Goal: Use online tool/utility: Utilize a website feature to perform a specific function

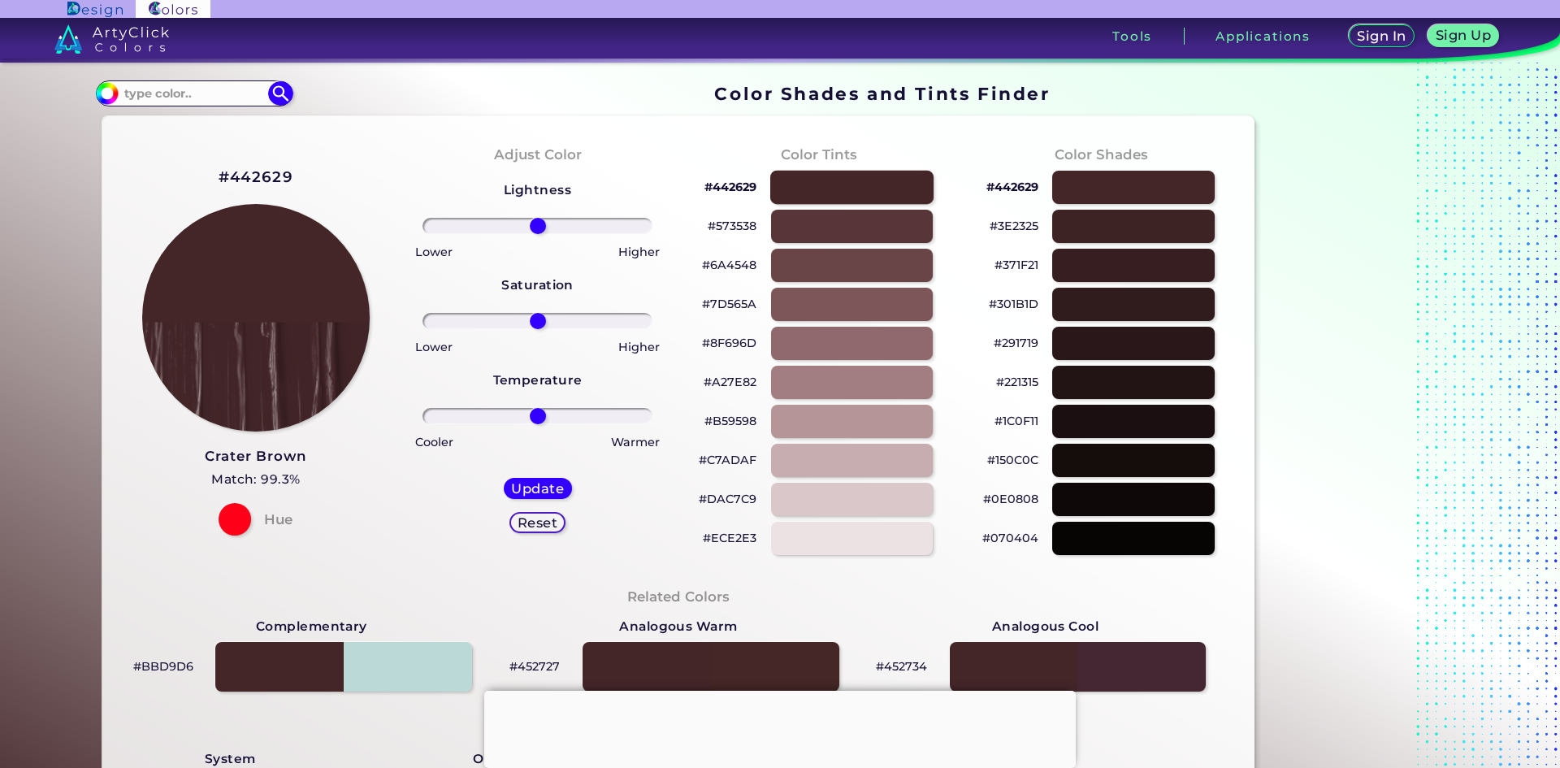
click at [843, 188] on div at bounding box center [851, 187] width 163 height 33
click at [799, 136] on div "Color Tints #442629 #573538 #6A4548 #7D565A #8F696D #A27E82 #B59598 #C7ADAF #DA…" at bounding box center [819, 350] width 282 height 442
click at [817, 184] on div at bounding box center [851, 187] width 163 height 33
click at [1122, 325] on div "#291719" at bounding box center [1101, 343] width 256 height 39
click at [1122, 338] on div at bounding box center [1132, 343] width 163 height 33
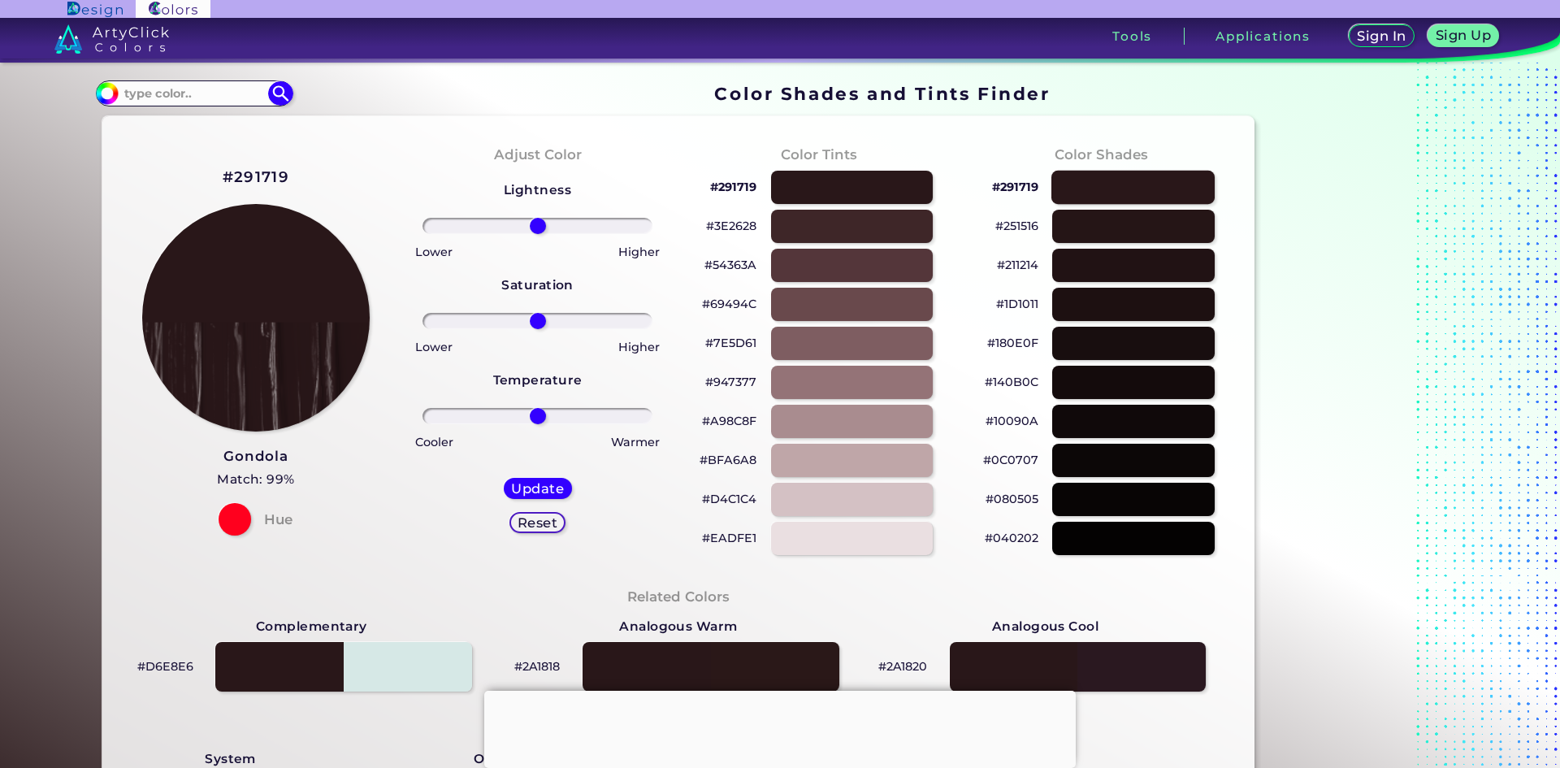
click at [1153, 187] on div at bounding box center [1132, 187] width 163 height 33
click at [1167, 227] on div at bounding box center [1132, 226] width 163 height 33
click at [1170, 266] on div at bounding box center [1132, 265] width 163 height 33
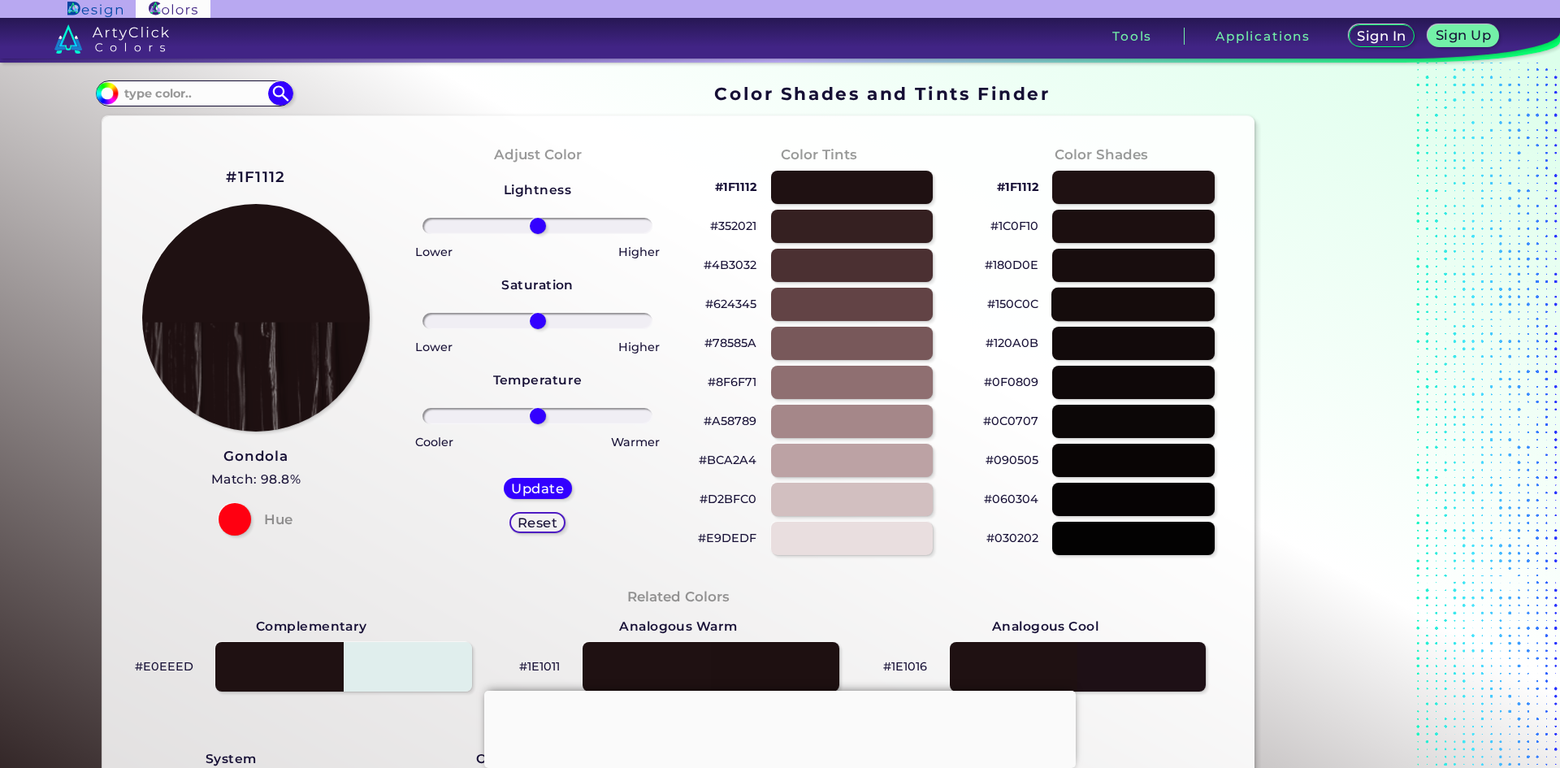
click at [1169, 301] on div at bounding box center [1132, 304] width 163 height 33
type input "#150c0c"
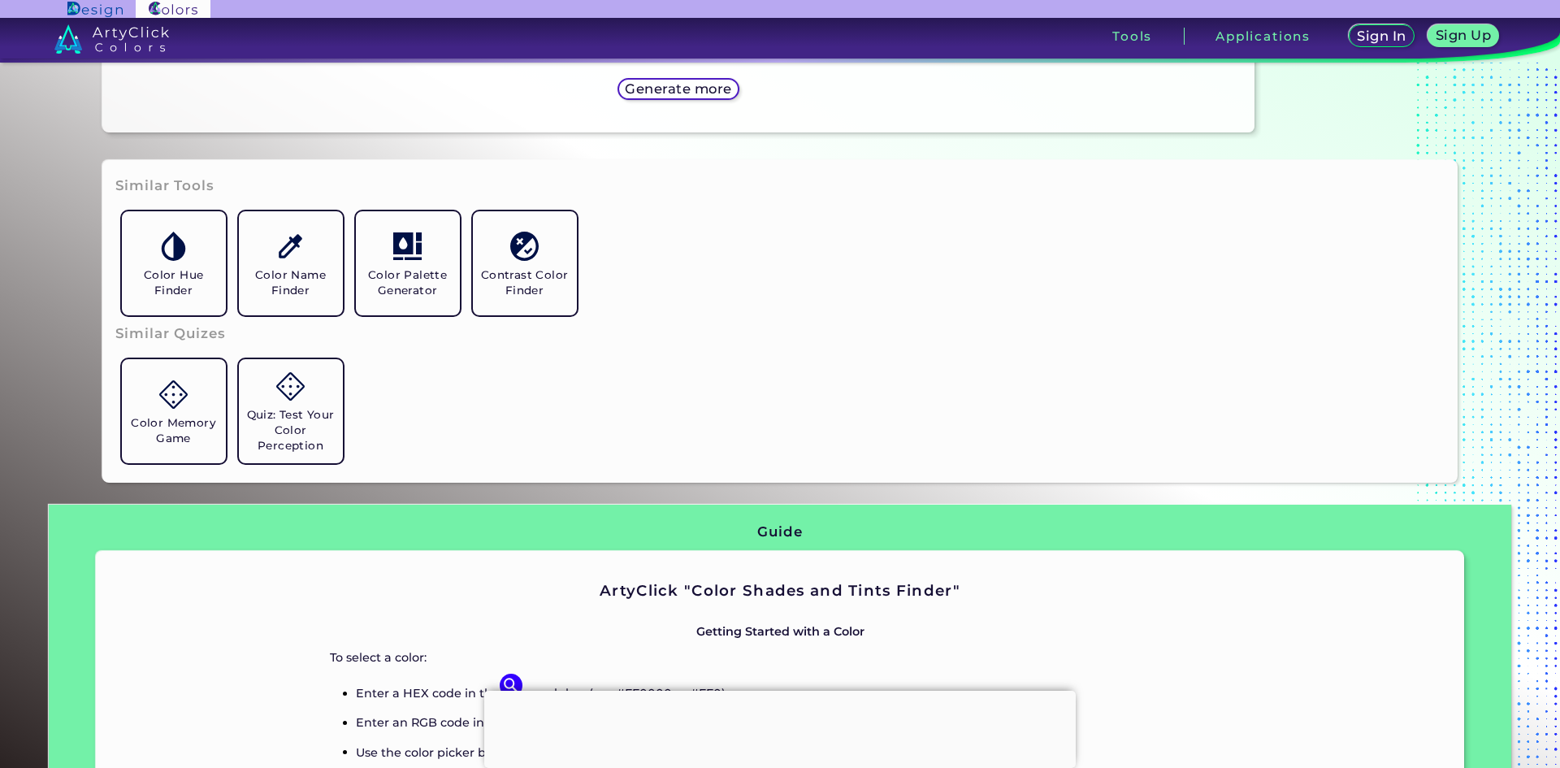
scroll to position [1137, 0]
